Goal: Find specific page/section: Find specific page/section

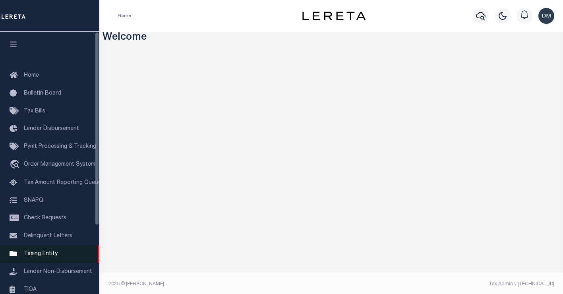
click at [41, 257] on span "Taxing Entity" at bounding box center [41, 254] width 34 height 6
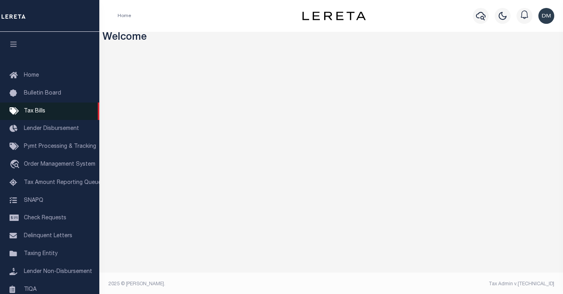
click at [36, 112] on span "Tax Bills" at bounding box center [34, 111] width 21 height 6
